Goal: Contribute content

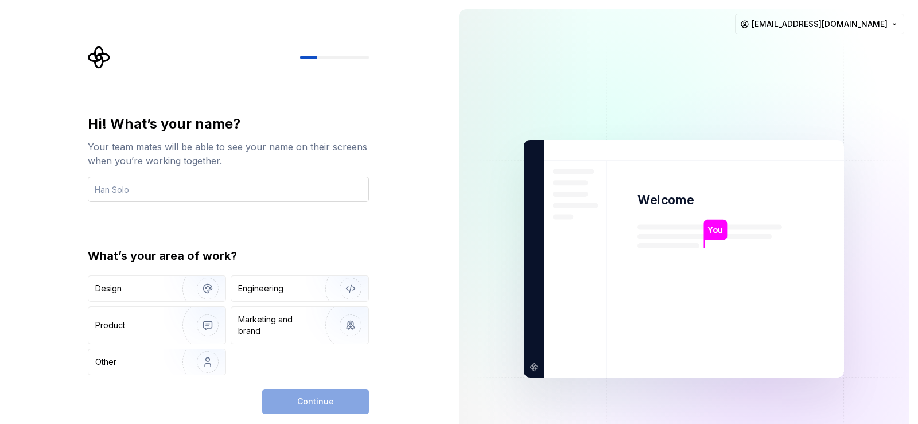
click at [158, 188] on input "text" at bounding box center [228, 189] width 281 height 25
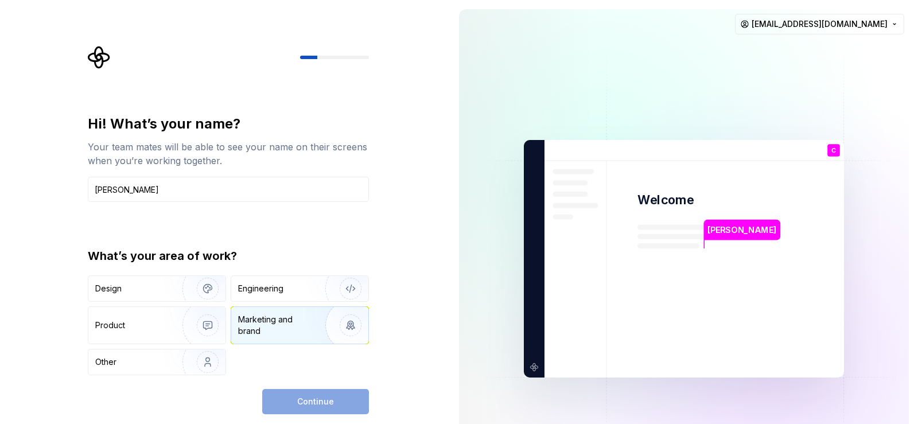
type input "[PERSON_NAME]"
click at [265, 322] on div "Marketing and brand" at bounding box center [276, 325] width 77 height 23
click at [319, 405] on span "Continue" at bounding box center [315, 401] width 37 height 11
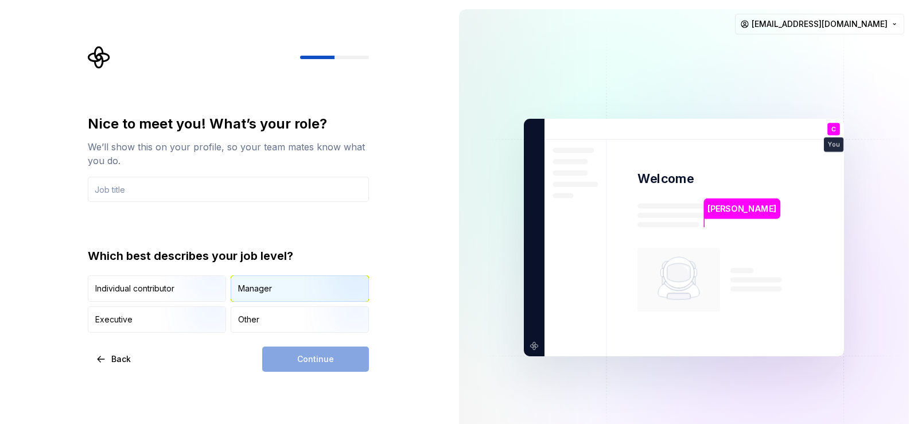
click at [250, 289] on div "Manager" at bounding box center [255, 288] width 34 height 11
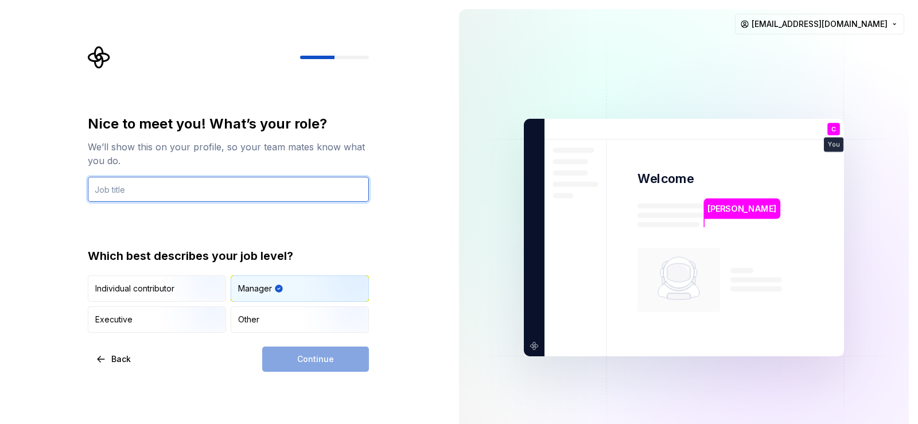
click at [162, 191] on input "text" at bounding box center [228, 189] width 281 height 25
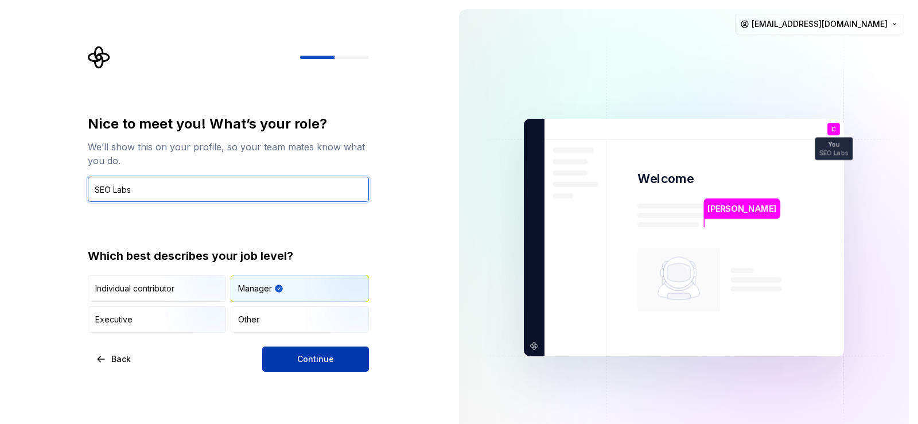
type input "SEO Labs"
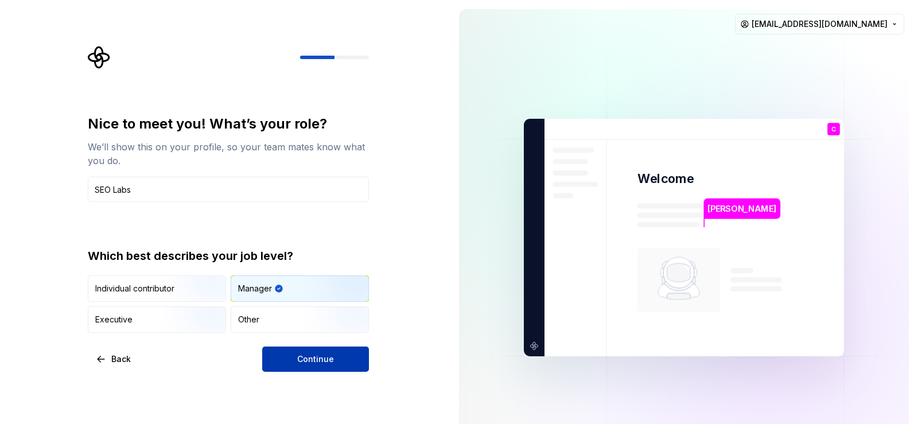
click at [297, 360] on button "Continue" at bounding box center [315, 359] width 107 height 25
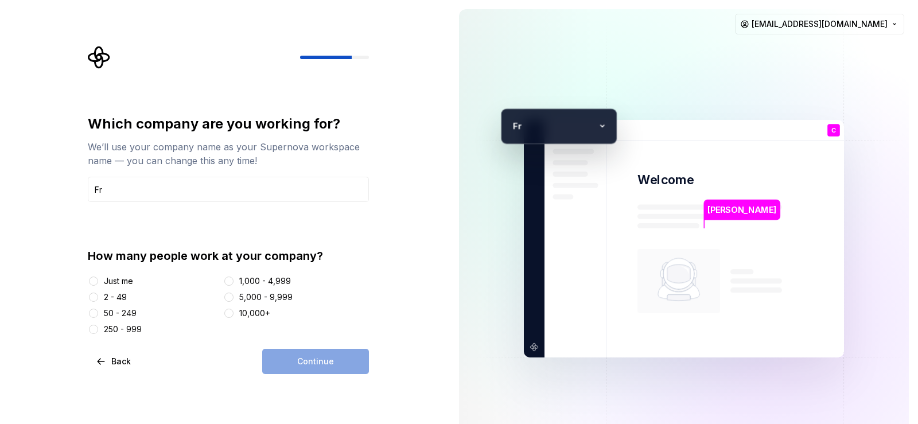
type input "F"
type input "Freelance"
click at [95, 297] on button "2 - 49" at bounding box center [93, 297] width 9 height 9
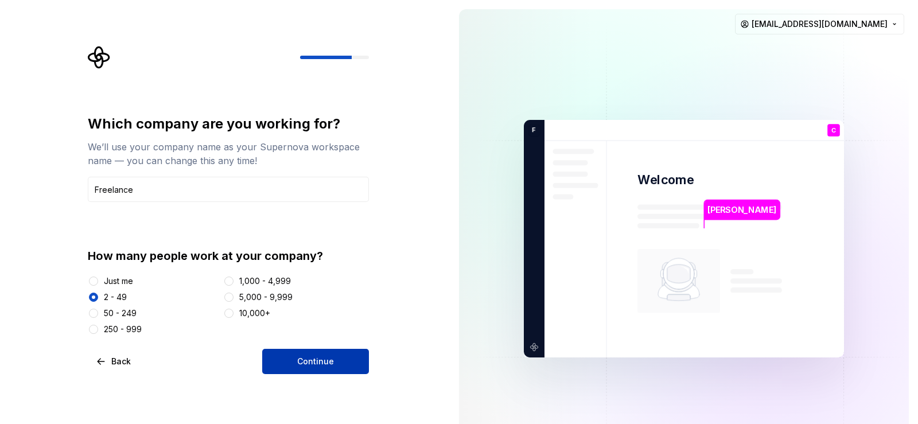
click at [315, 361] on span "Continue" at bounding box center [315, 361] width 37 height 11
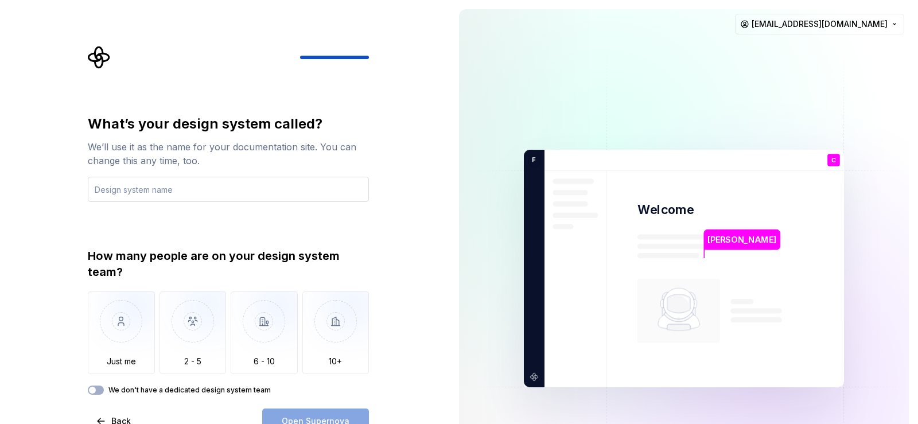
click at [191, 188] on input "text" at bounding box center [228, 189] width 281 height 25
type input "D"
type input "M"
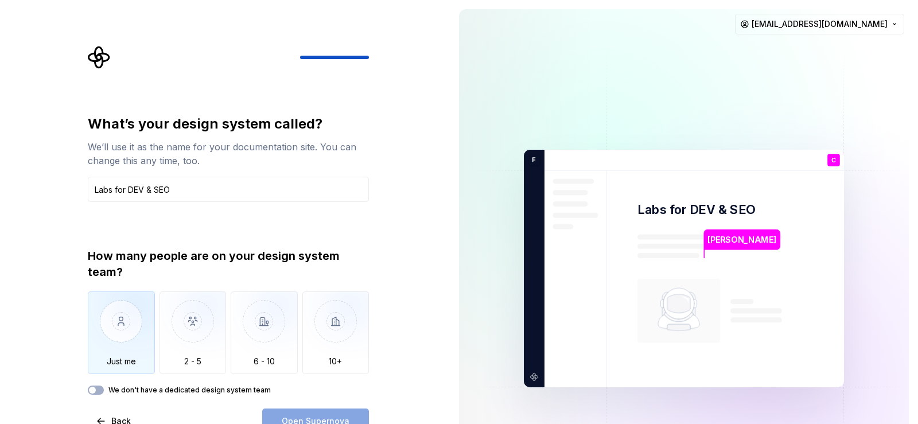
type input "Labs for DEV & SEO"
click at [118, 330] on img "button" at bounding box center [121, 329] width 67 height 77
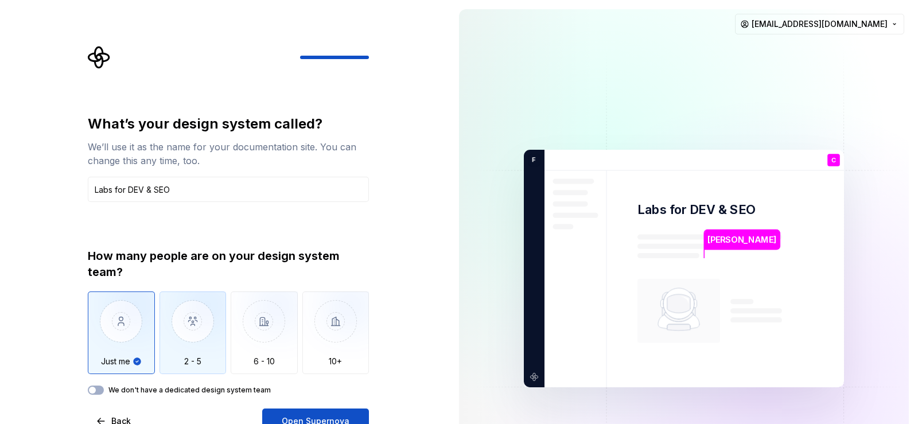
click at [200, 335] on img "button" at bounding box center [193, 329] width 67 height 77
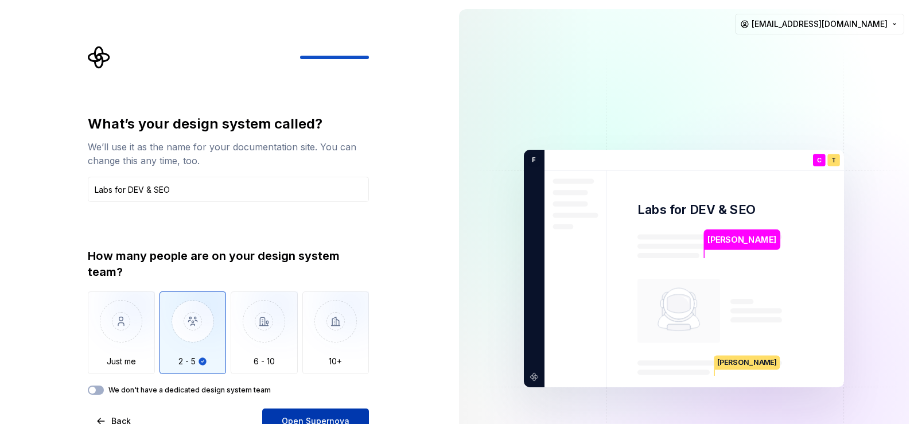
click at [316, 415] on span "Open Supernova" at bounding box center [316, 420] width 68 height 11
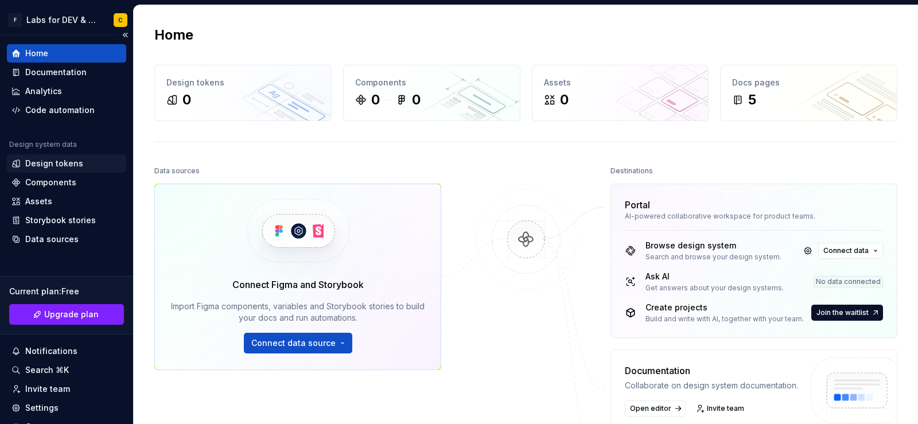
click at [56, 162] on div "Design tokens" at bounding box center [54, 163] width 58 height 11
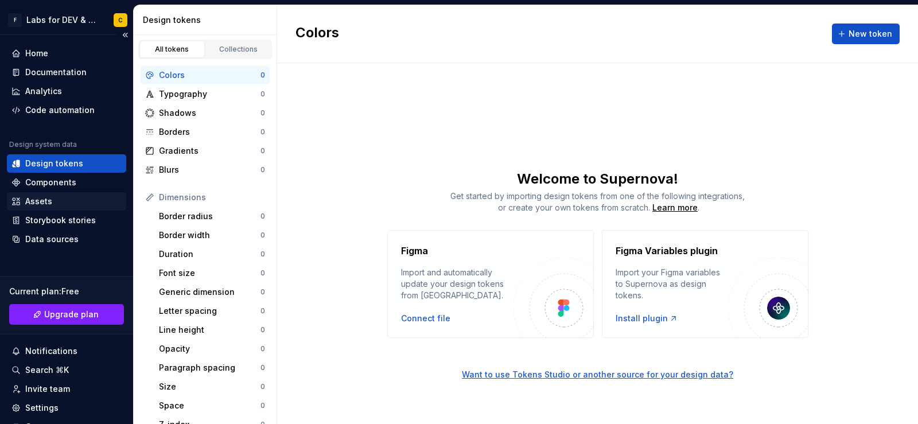
click at [44, 201] on div "Assets" at bounding box center [38, 201] width 27 height 11
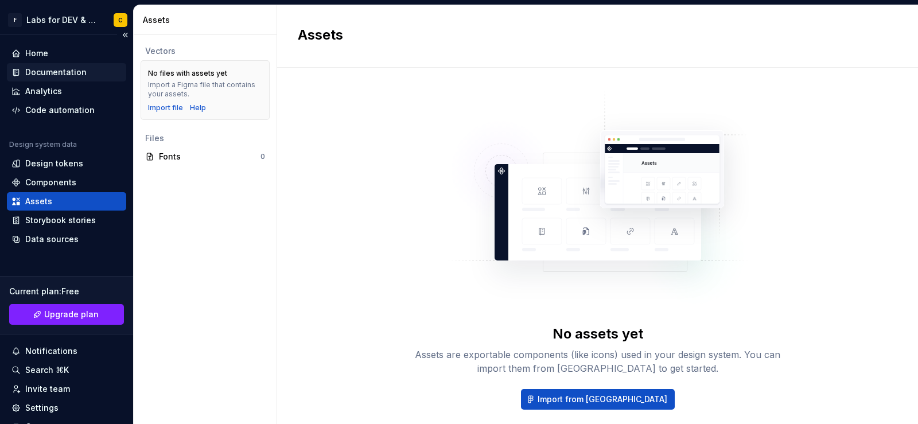
click at [57, 74] on div "Documentation" at bounding box center [55, 72] width 61 height 11
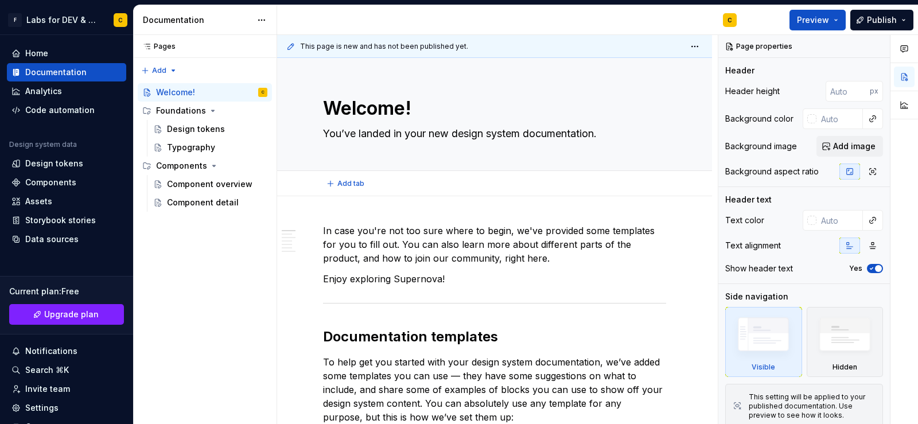
type textarea "*"
